Goal: Task Accomplishment & Management: Complete application form

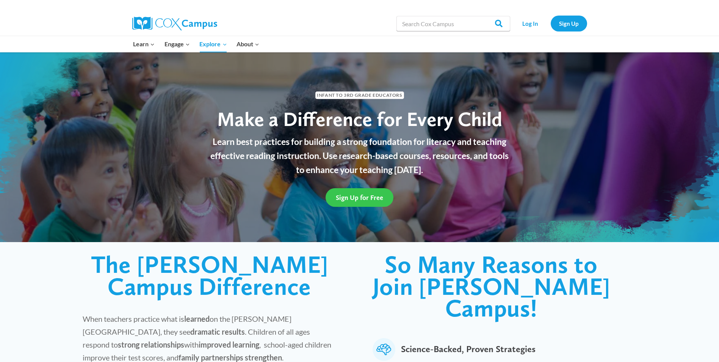
click at [372, 196] on span "Sign Up for Free" at bounding box center [359, 197] width 47 height 8
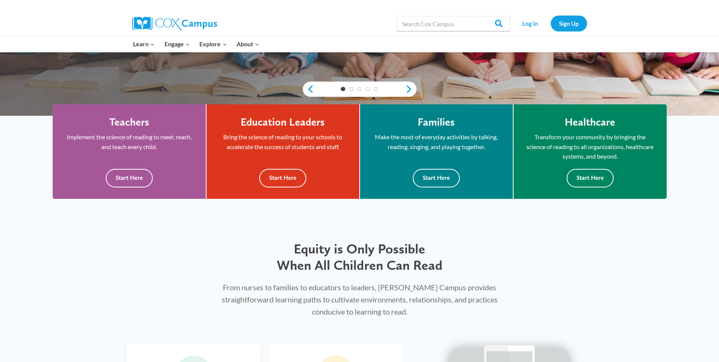
scroll to position [190, 0]
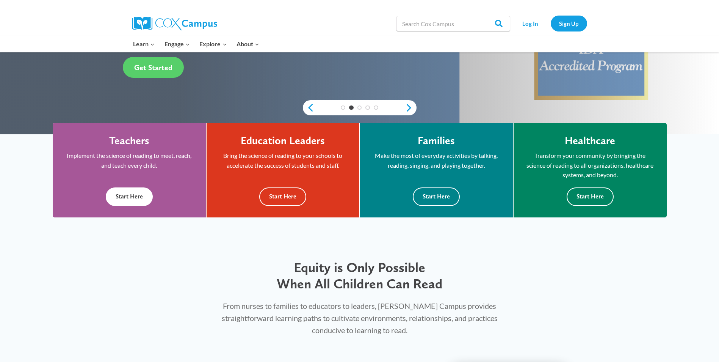
click at [137, 189] on button "Start Here" at bounding box center [129, 196] width 47 height 19
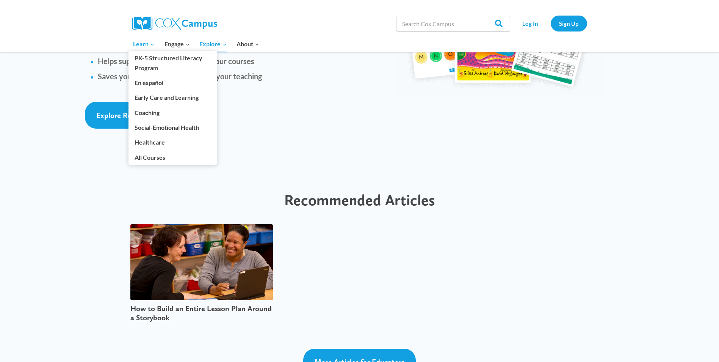
scroll to position [1675, 0]
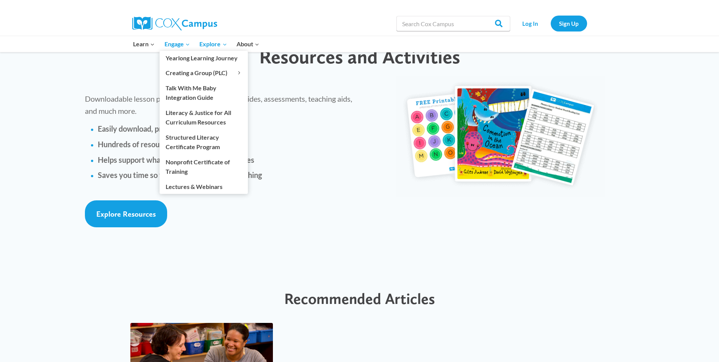
click at [174, 45] on span "Engage Expand" at bounding box center [177, 44] width 25 height 10
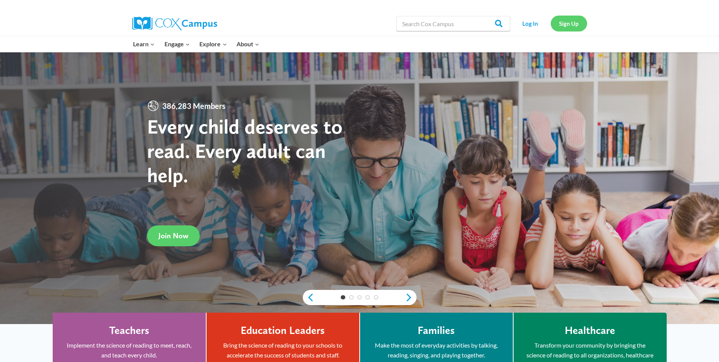
click at [579, 21] on link "Sign Up" at bounding box center [569, 24] width 36 height 16
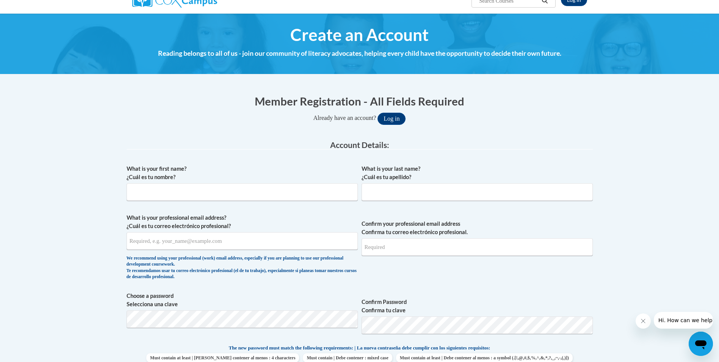
scroll to position [76, 0]
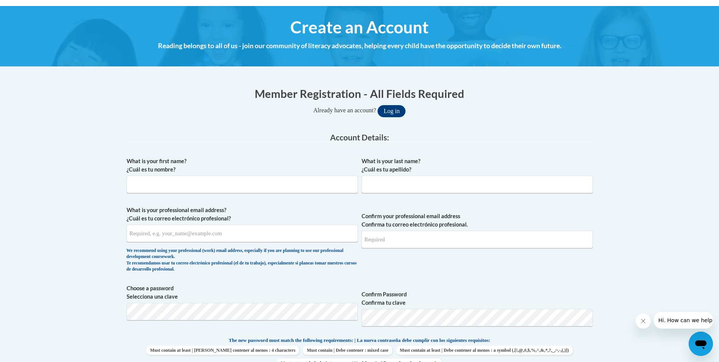
click at [182, 175] on span "What is your first name? ¿Cuál es tu nombre?" at bounding box center [242, 175] width 231 height 36
click at [182, 181] on input "What is your first name? ¿Cuál es tu nombre?" at bounding box center [242, 184] width 231 height 17
type input "Samantha"
type input "Mcpherson"
click at [178, 237] on input "What is your professional email address? ¿Cuál es tu correo electrónico profesi…" at bounding box center [242, 233] width 231 height 17
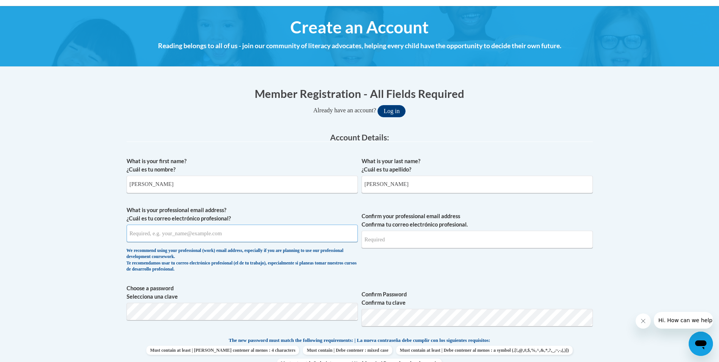
type input "k"
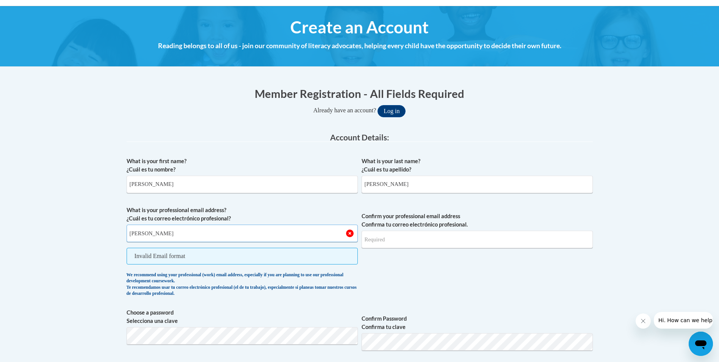
type input "s.mcpherson.kidzchoiceacademy@gmail.com"
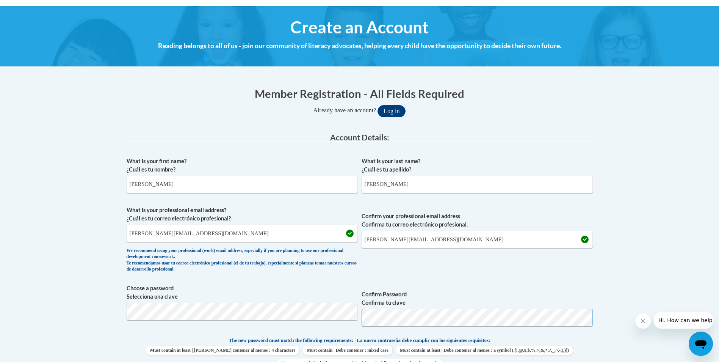
scroll to position [190, 0]
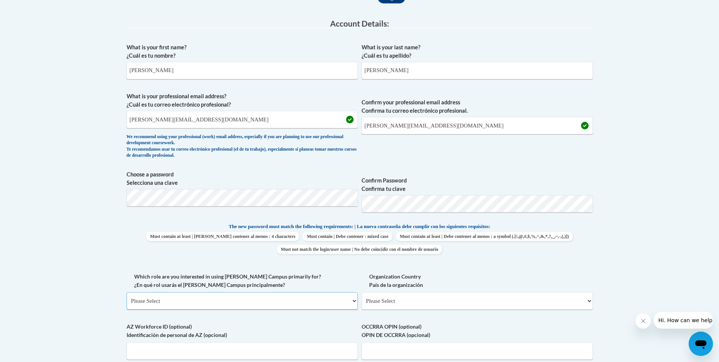
click at [219, 299] on select "Please Select College/University | Colegio/Universidad Community/Nonprofit Part…" at bounding box center [242, 300] width 231 height 17
select select "fbf2d438-af2f-41f8-98f1-81c410e29de3"
click at [127, 292] on select "Please Select College/University | Colegio/Universidad Community/Nonprofit Part…" at bounding box center [242, 300] width 231 height 17
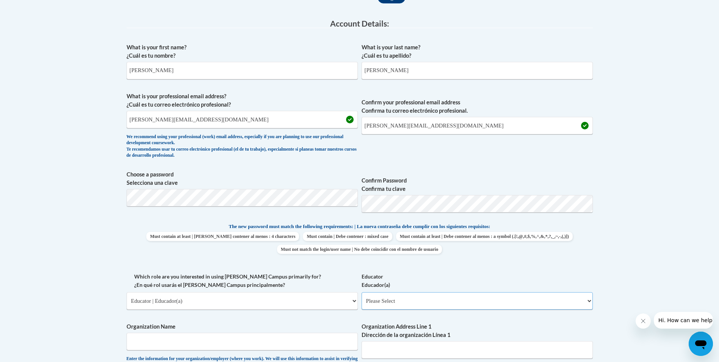
click at [403, 303] on select "Please Select Early Learning/Daycare Teacher/Family Home Care Provider | Maestr…" at bounding box center [477, 300] width 231 height 17
select select "5e2af403-4f2c-4e49-a02f-103e55d7b75b"
click at [362, 292] on select "Please Select Early Learning/Daycare Teacher/Family Home Care Provider | Maestr…" at bounding box center [477, 300] width 231 height 17
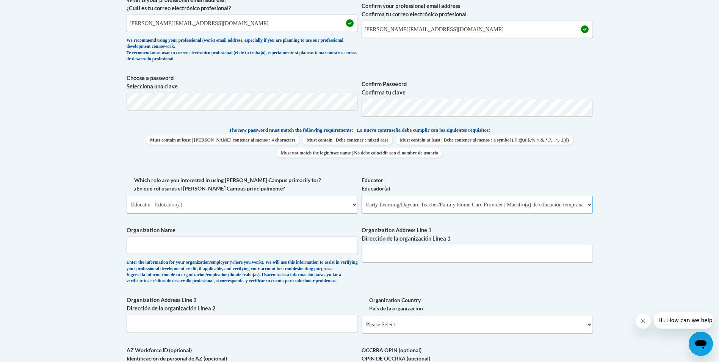
scroll to position [341, 0]
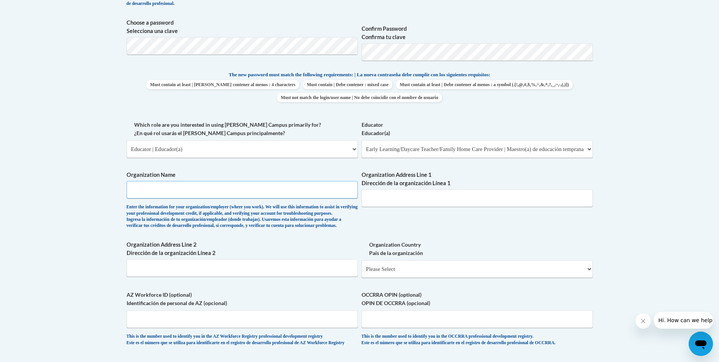
click at [173, 193] on input "Organization Name" at bounding box center [242, 189] width 231 height 17
type input "Kidz Choice Academy"
click at [425, 203] on input "Organization Address Line 1 Dirección de la organización Línea 1" at bounding box center [477, 197] width 231 height 17
click at [387, 198] on input "Organization Address Line 1 Dirección de la organización Línea 1" at bounding box center [477, 197] width 231 height 17
paste input "2675 Stone Dr SW, Lilburn, GA 30047"
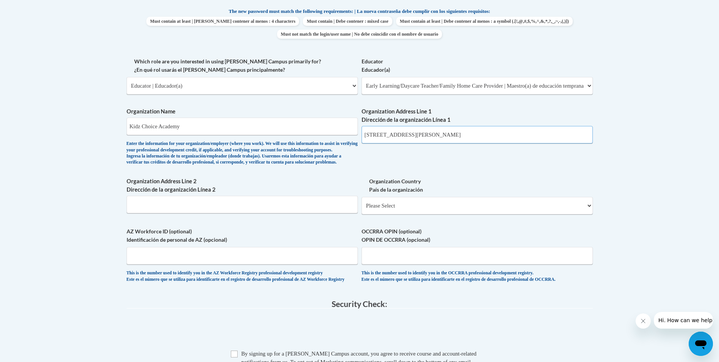
scroll to position [417, 0]
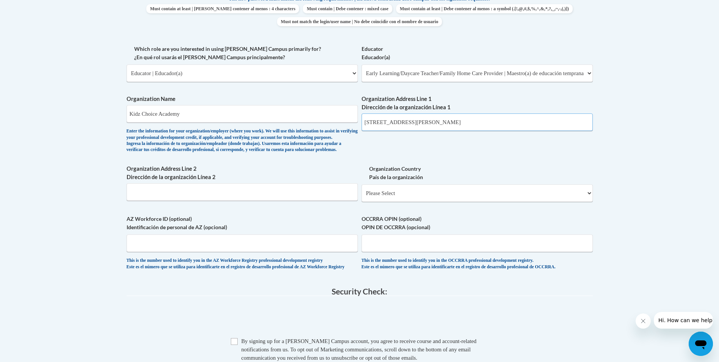
type input "2675 Stone Dr SW, Lilburn, GA 30047"
click at [394, 202] on select "Please Select United States | Estados Unidos Outside of the United States | Fue…" at bounding box center [477, 192] width 231 height 17
select select "ad49bcad-a171-4b2e-b99c-48b446064914"
click at [362, 196] on select "Please Select United States | Estados Unidos Outside of the United States | Fue…" at bounding box center [477, 192] width 231 height 17
select select
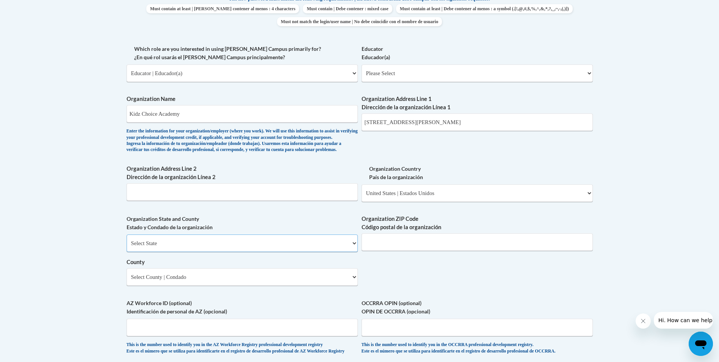
click at [181, 252] on select "Select State Alabama Alaska Arizona Arkansas California Colorado Connecticut De…" at bounding box center [242, 242] width 231 height 17
select select "Georgia"
click at [127, 247] on select "Select State Alabama Alaska Arizona Arkansas California Colorado Connecticut De…" at bounding box center [242, 242] width 231 height 17
click at [415, 247] on input "Organization ZIP Code Código postal de la organización" at bounding box center [477, 241] width 231 height 17
type input "30047"
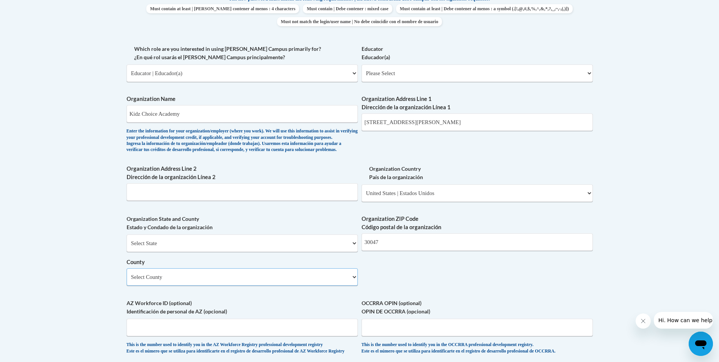
click at [215, 286] on select "Select County Appling Atkinson Bacon Baker Baldwin Banks Barrow Bartow Ben Hill…" at bounding box center [242, 276] width 231 height 17
click at [250, 285] on select "Select County Appling Atkinson Bacon Baker Baldwin Banks Barrow Bartow Ben Hill…" at bounding box center [242, 276] width 231 height 17
select select "Gwinnett"
click at [127, 281] on select "Select County Appling Atkinson Bacon Baker Baldwin Banks Barrow Bartow Ben Hill…" at bounding box center [242, 276] width 231 height 17
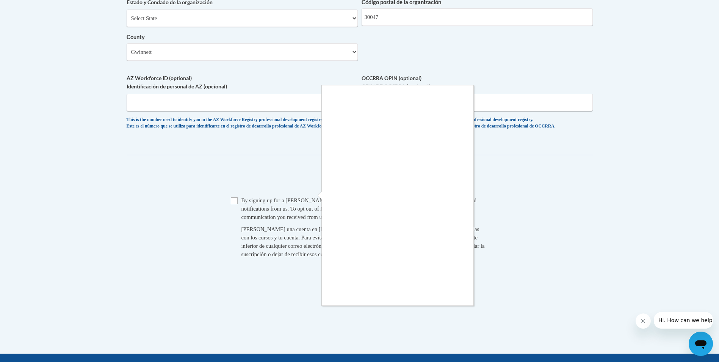
scroll to position [645, 0]
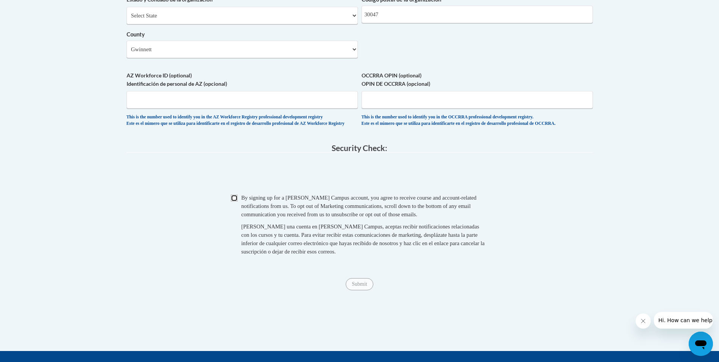
click at [235, 201] on input "Checkbox" at bounding box center [234, 198] width 7 height 7
checkbox input "true"
click at [358, 290] on input "Submit" at bounding box center [359, 284] width 27 height 12
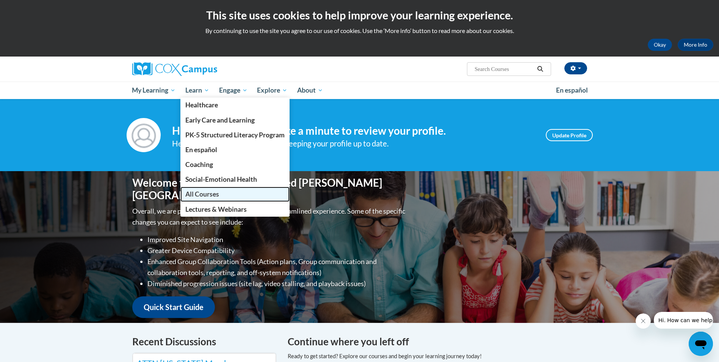
click at [204, 193] on span "All Courses" at bounding box center [202, 194] width 34 height 8
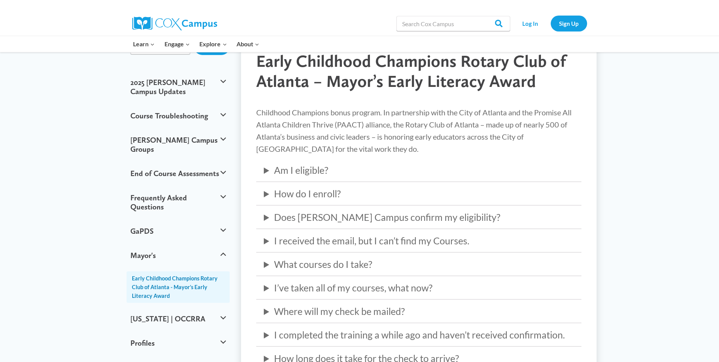
scroll to position [38, 0]
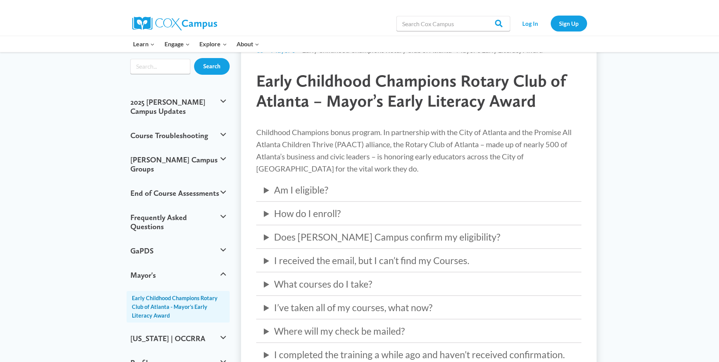
click at [308, 192] on summary "Am I eligible?" at bounding box center [419, 189] width 310 height 15
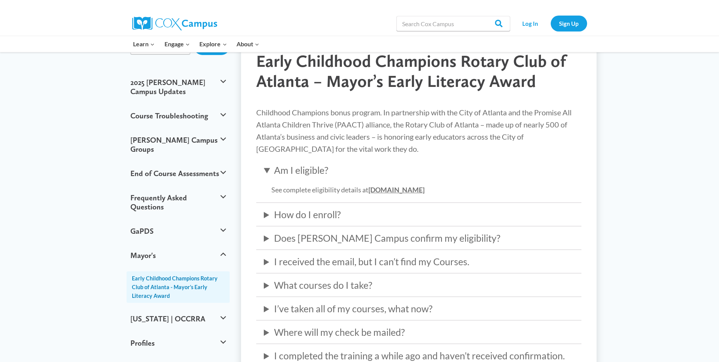
scroll to position [76, 0]
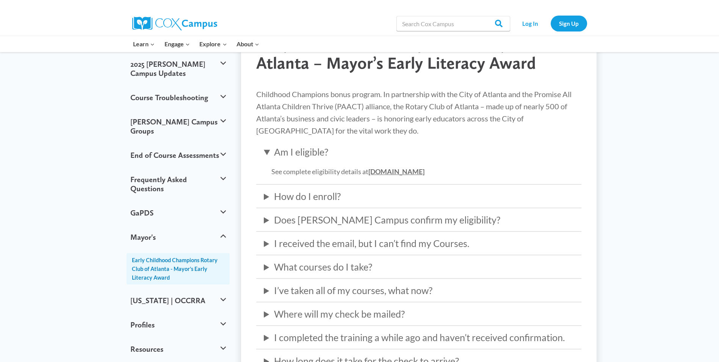
drag, startPoint x: 481, startPoint y: 170, endPoint x: 371, endPoint y: 172, distance: 110.4
click at [371, 172] on p "See complete eligibility details at rotaryearlychildhoodchampions.org" at bounding box center [419, 171] width 310 height 11
drag, startPoint x: 371, startPoint y: 172, endPoint x: 375, endPoint y: 172, distance: 4.9
copy link "rotaryearlychildhoodchampions.org"
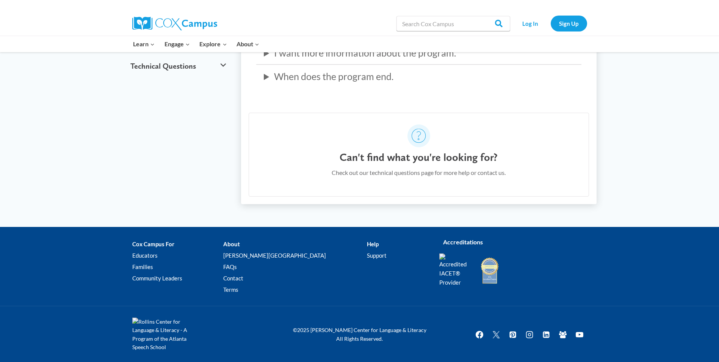
scroll to position [408, 0]
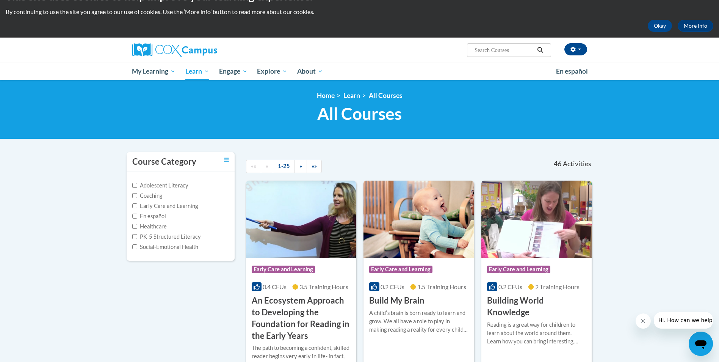
scroll to position [38, 0]
